Goal: Information Seeking & Learning: Learn about a topic

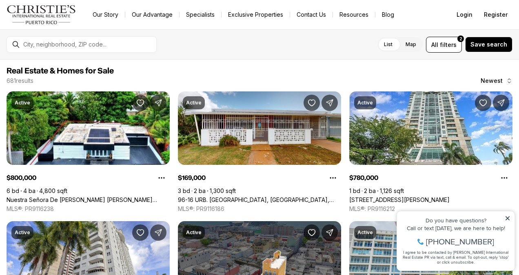
click at [415, 43] on label "Map" at bounding box center [411, 44] width 24 height 15
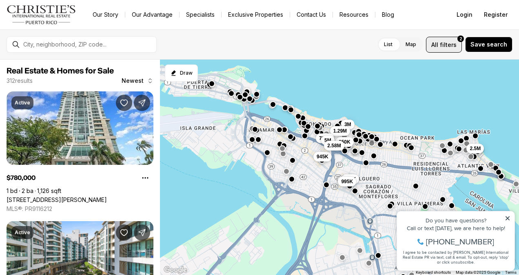
click at [438, 45] on span "All" at bounding box center [434, 44] width 7 height 9
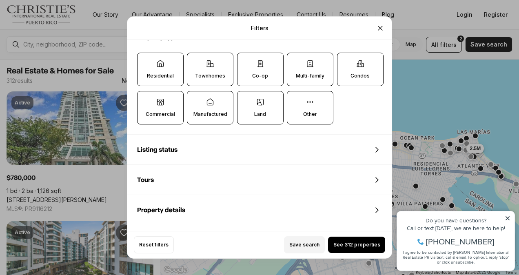
scroll to position [404, 0]
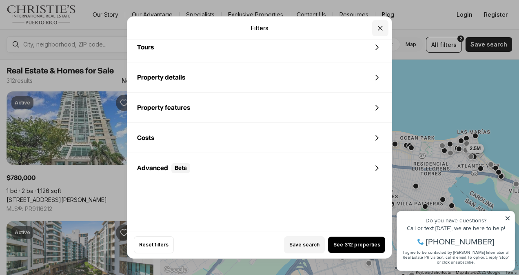
click at [381, 28] on icon "Close" at bounding box center [380, 28] width 8 height 8
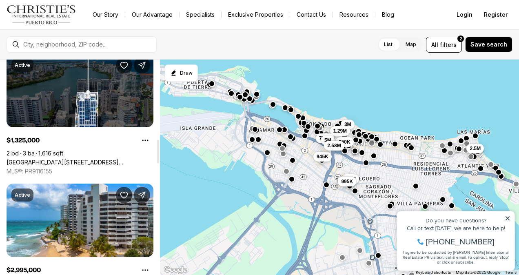
scroll to position [408, 0]
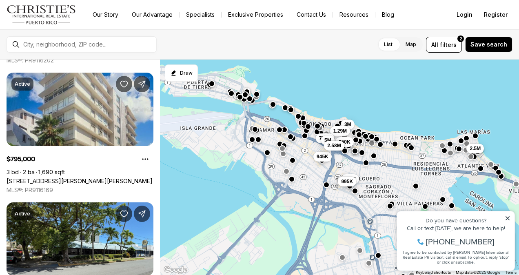
click at [75, 13] on img "Main navigation" at bounding box center [42, 15] width 70 height 20
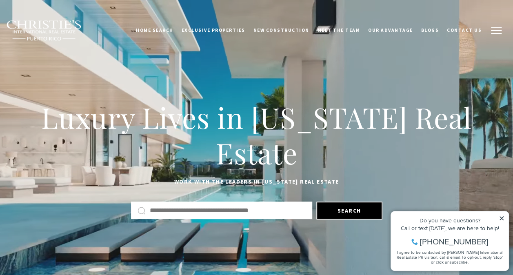
click at [488, 28] on button "button" at bounding box center [495, 31] width 21 height 24
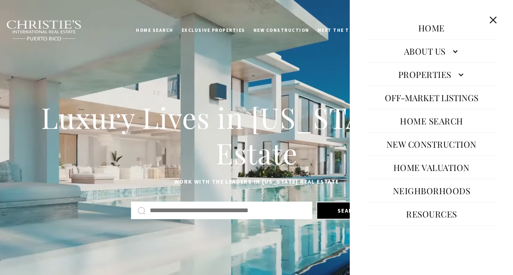
click at [445, 75] on link "Properties" at bounding box center [431, 74] width 130 height 20
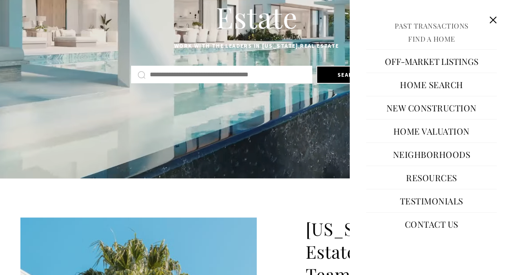
scroll to position [272, 0]
